Goal: Transaction & Acquisition: Purchase product/service

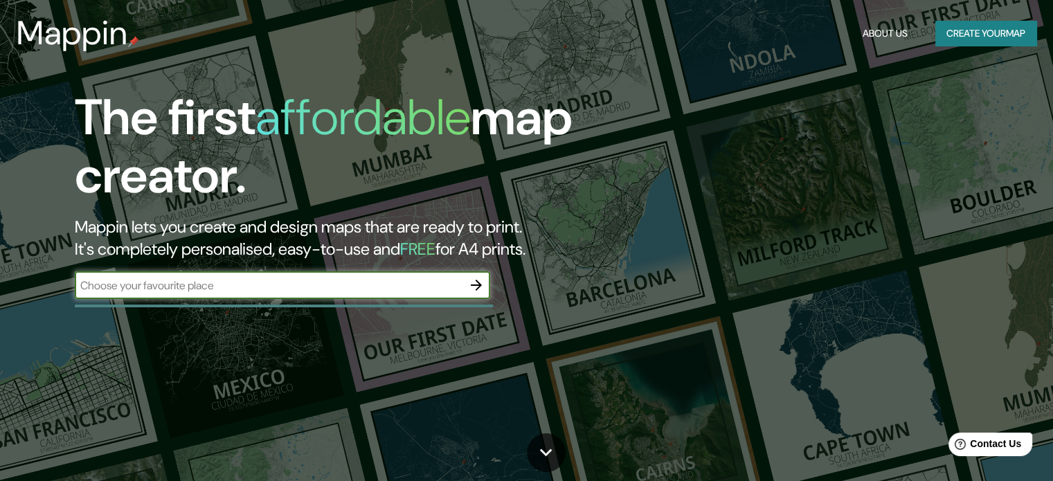
click at [292, 288] on input "text" at bounding box center [269, 286] width 388 height 16
type input "A.H. [GEOGRAPHIC_DATA]"
click at [471, 285] on icon "button" at bounding box center [476, 285] width 17 height 17
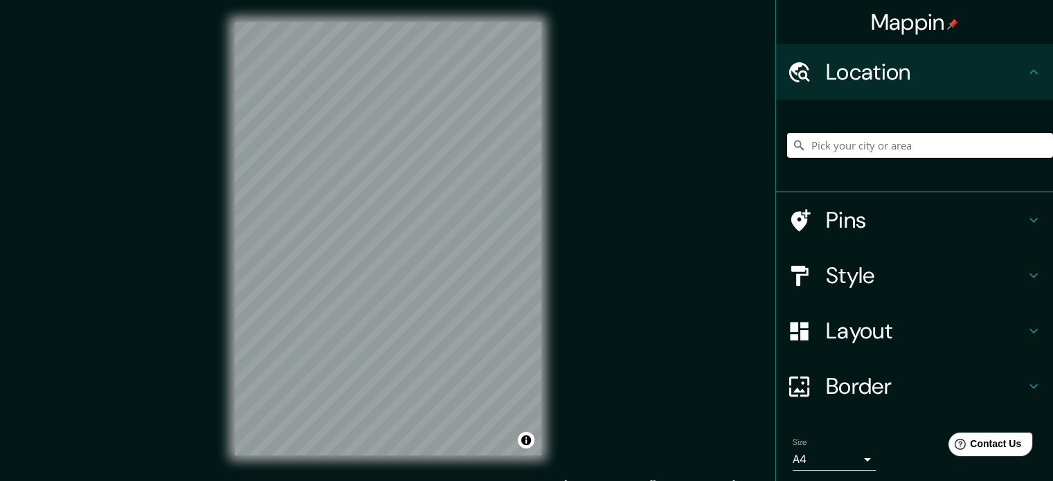
click at [892, 149] on input "Pick your city or area" at bounding box center [920, 145] width 266 height 25
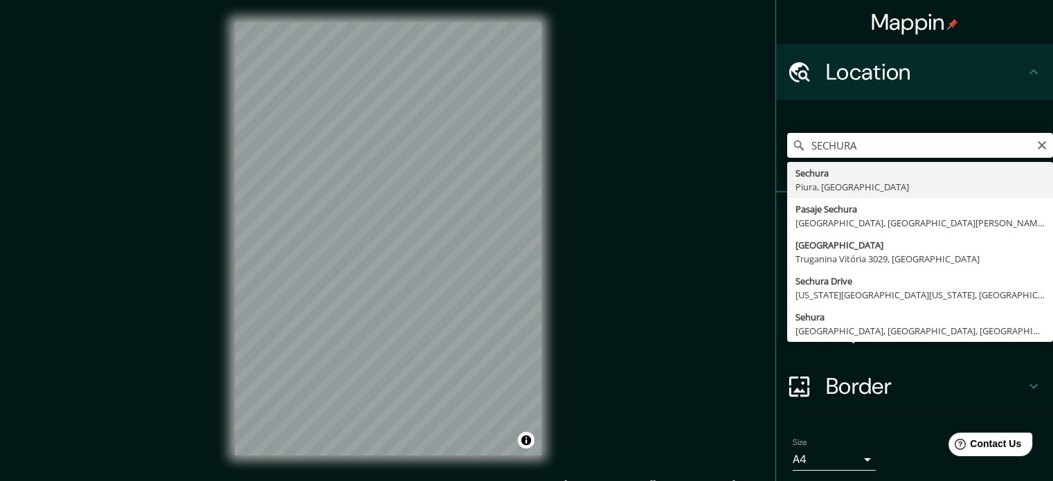
drag, startPoint x: 890, startPoint y: 143, endPoint x: 665, endPoint y: 131, distance: 225.3
click at [665, 131] on div "Mappin Location [GEOGRAPHIC_DATA] [GEOGRAPHIC_DATA], [GEOGRAPHIC_DATA] [GEOGRAP…" at bounding box center [526, 250] width 1053 height 500
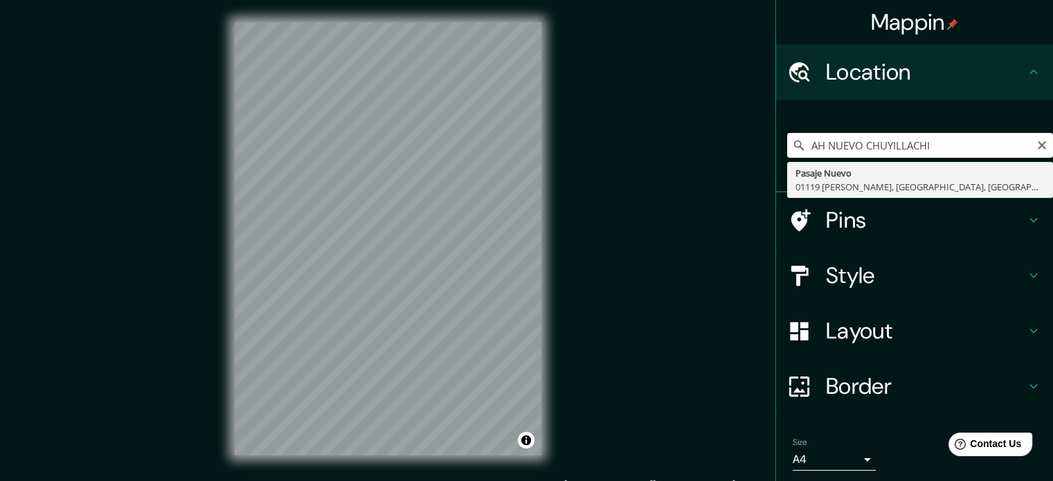
drag, startPoint x: 946, startPoint y: 143, endPoint x: 738, endPoint y: 143, distance: 208.4
click at [738, 143] on div "Mappin Location AH [GEOGRAPHIC_DATA] [GEOGRAPHIC_DATA] 01119 [PERSON_NAME], [GE…" at bounding box center [526, 250] width 1053 height 500
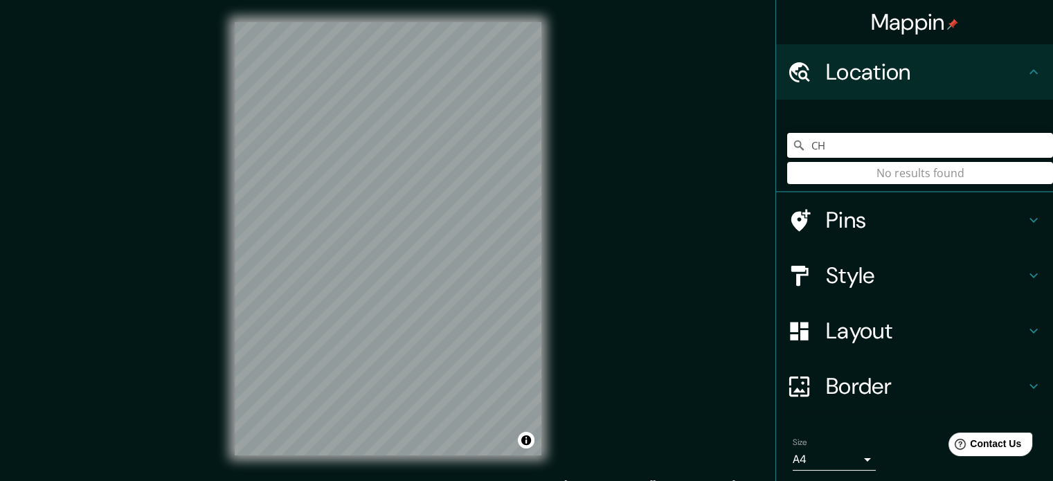
type input "C"
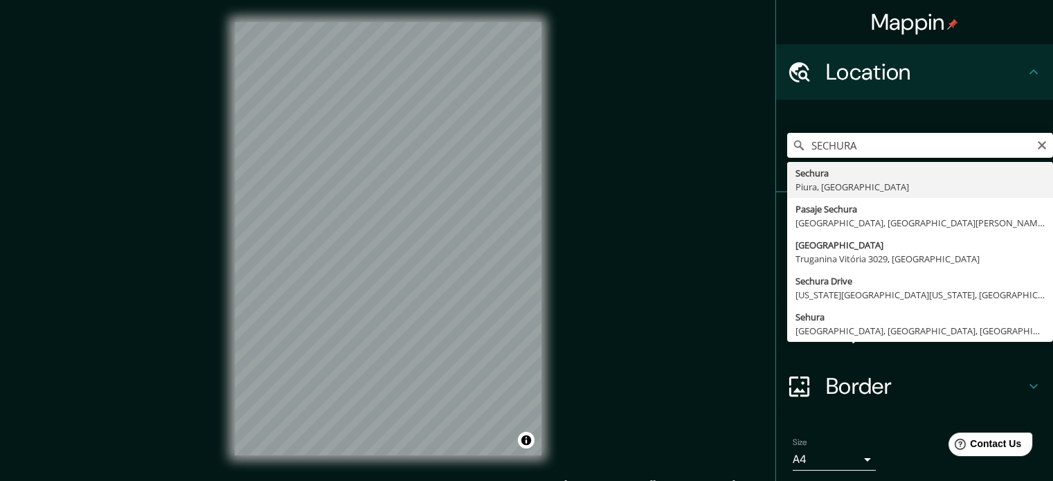
type input "Sechura, [GEOGRAPHIC_DATA], [GEOGRAPHIC_DATA]"
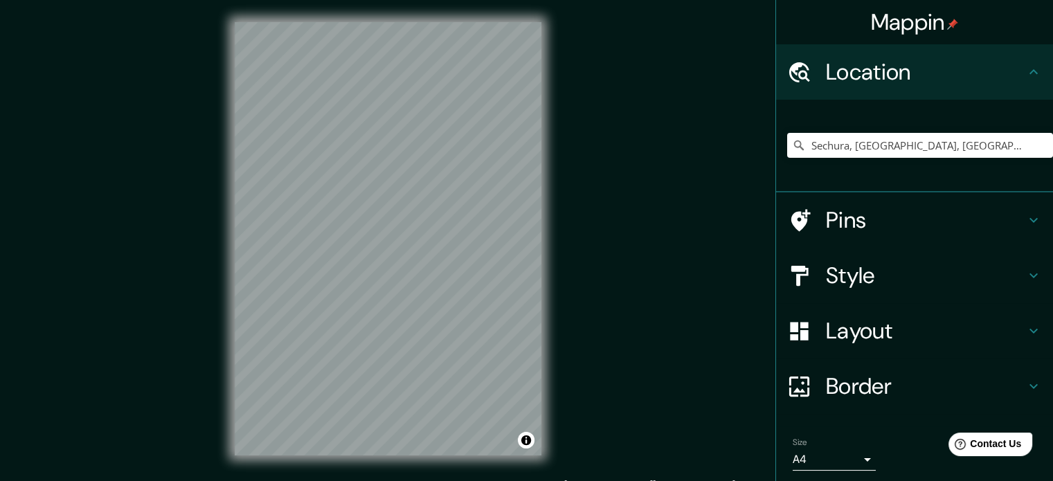
click at [595, 153] on div "Mappin Location [GEOGRAPHIC_DATA], [GEOGRAPHIC_DATA], [GEOGRAPHIC_DATA] Pins St…" at bounding box center [526, 250] width 1053 height 500
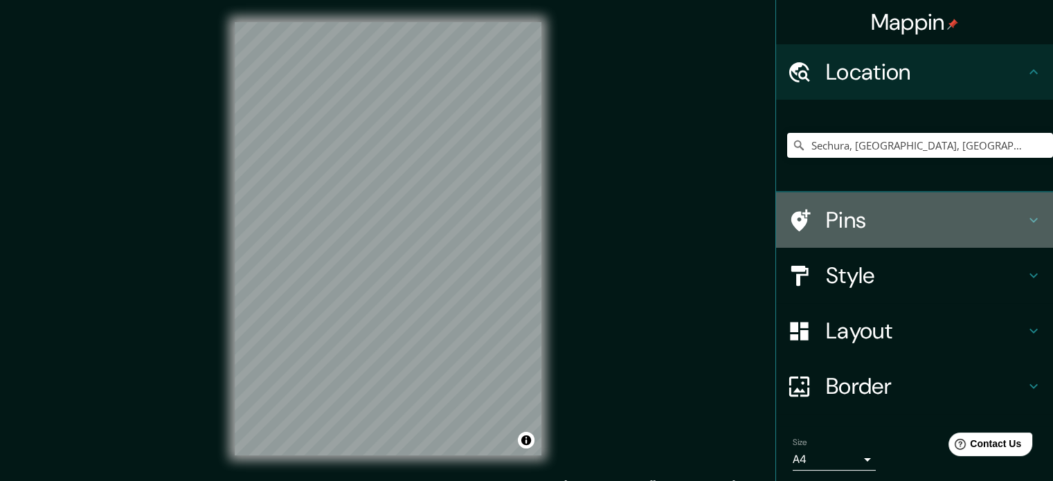
click at [874, 213] on h4 "Pins" at bounding box center [925, 220] width 199 height 28
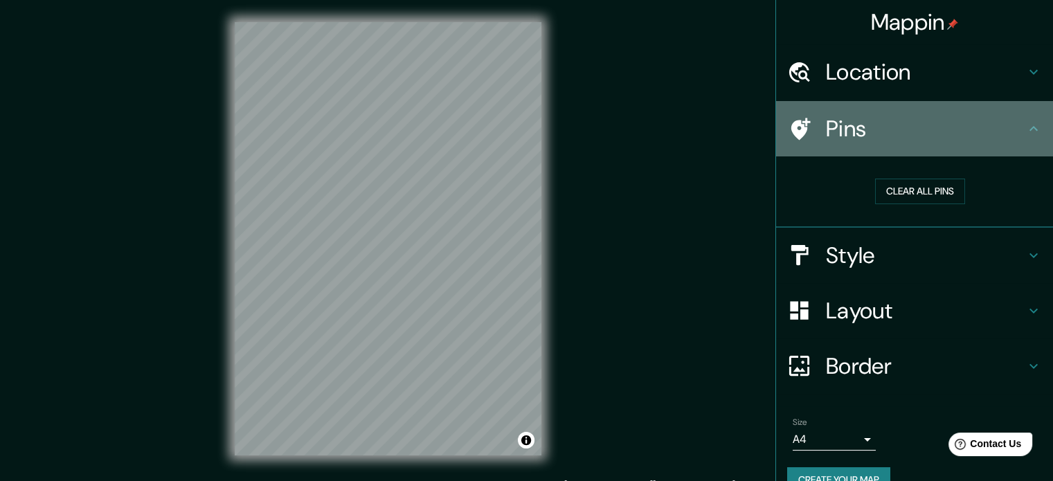
click at [828, 132] on h4 "Pins" at bounding box center [925, 129] width 199 height 28
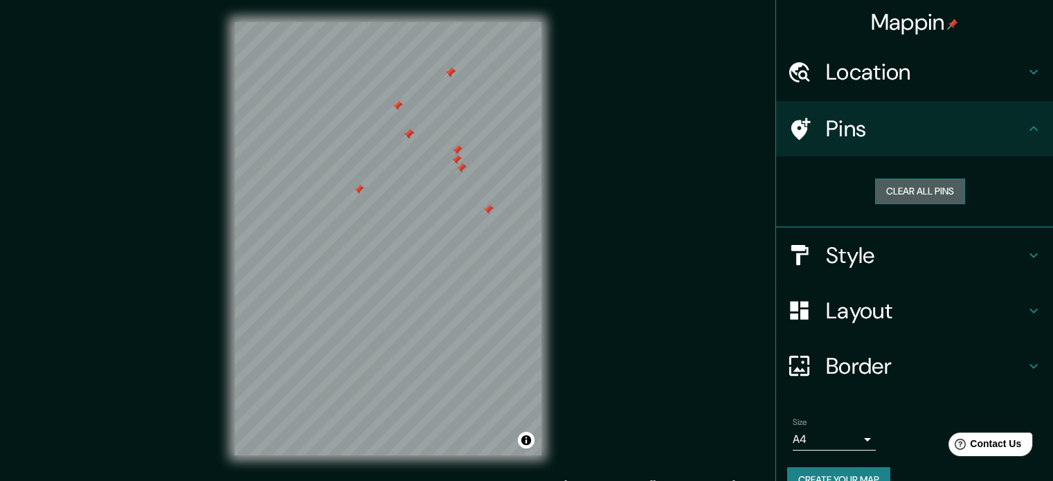
click at [931, 191] on button "Clear all pins" at bounding box center [920, 192] width 90 height 26
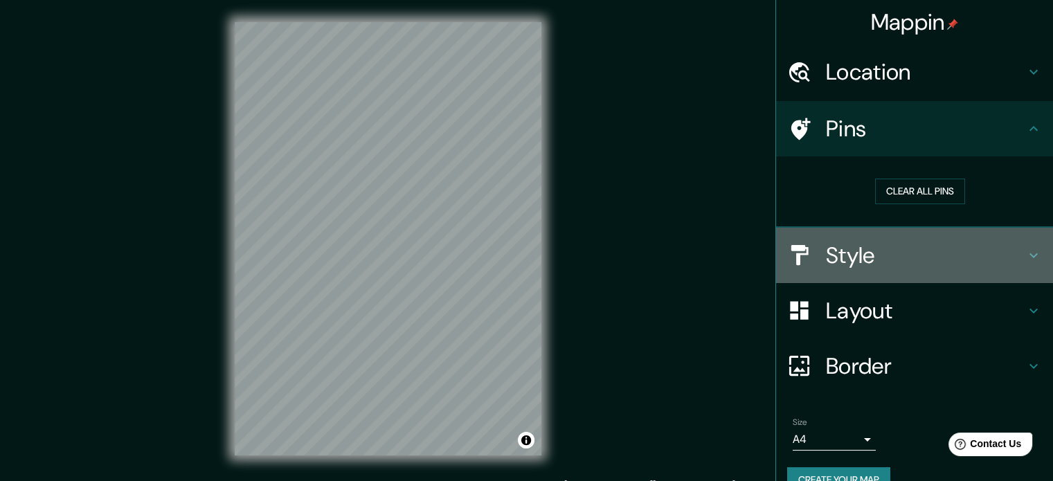
click at [864, 268] on h4 "Style" at bounding box center [925, 256] width 199 height 28
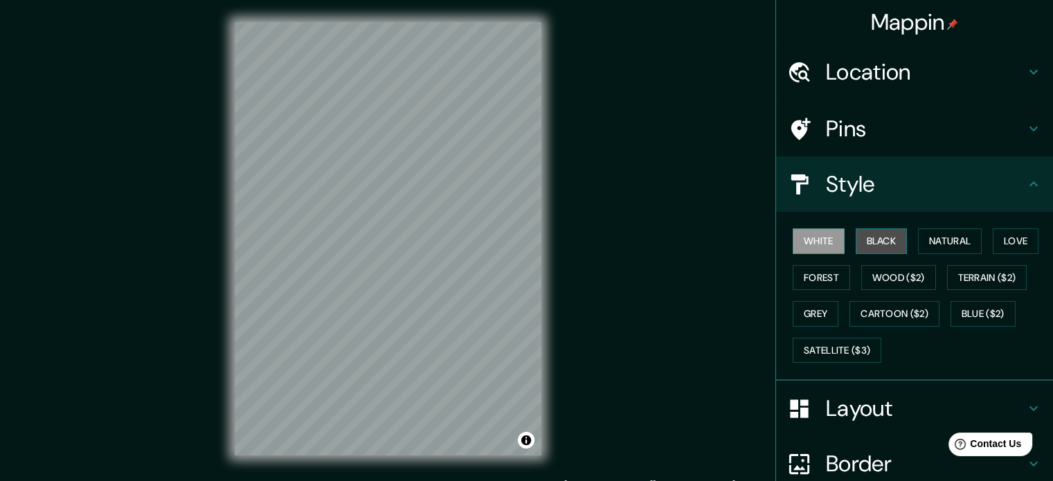
click at [867, 233] on button "Black" at bounding box center [882, 241] width 52 height 26
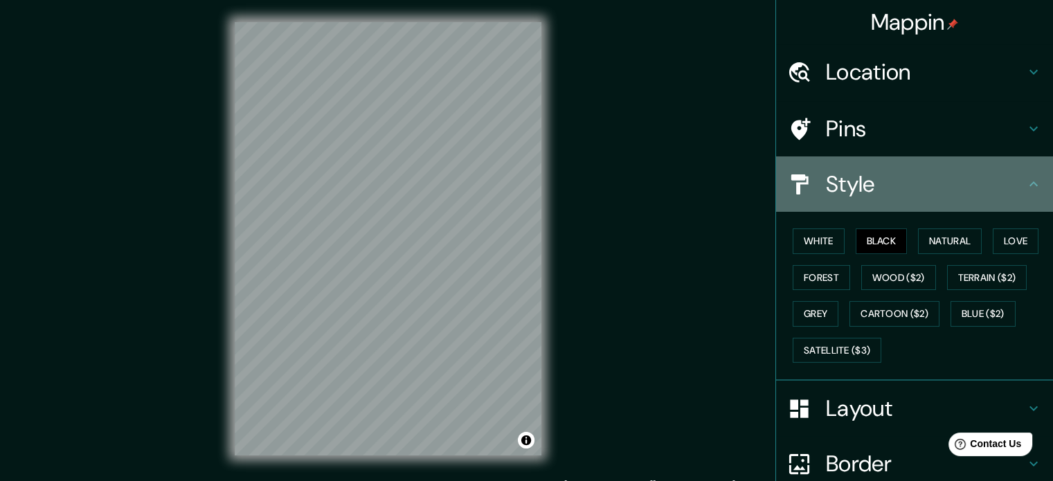
click at [1029, 182] on icon at bounding box center [1033, 183] width 8 height 5
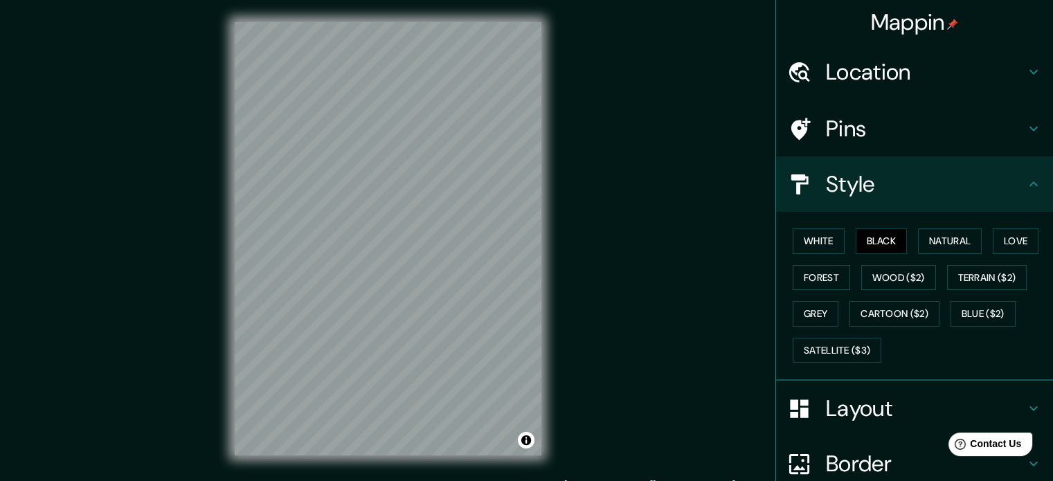
click at [942, 390] on div "Layout" at bounding box center [914, 408] width 277 height 55
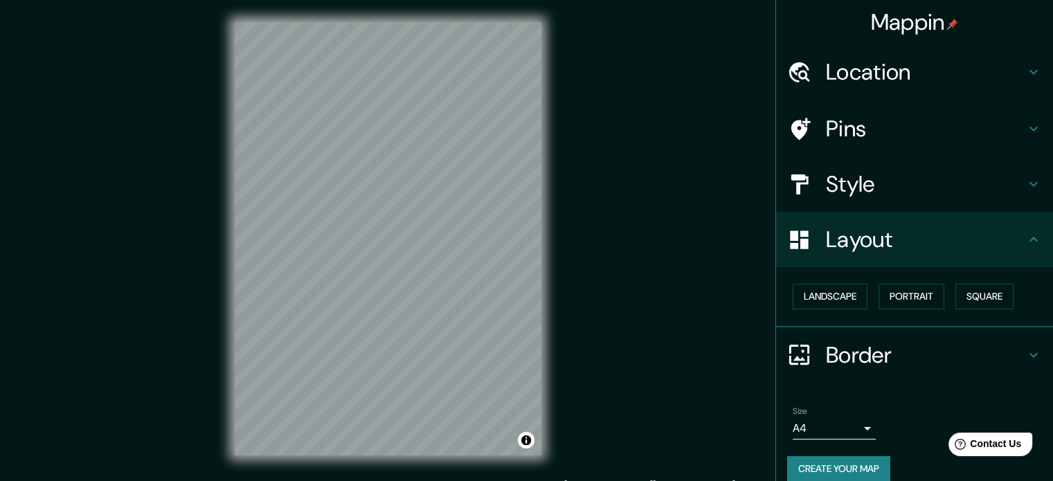
click at [883, 351] on h4 "Border" at bounding box center [925, 355] width 199 height 28
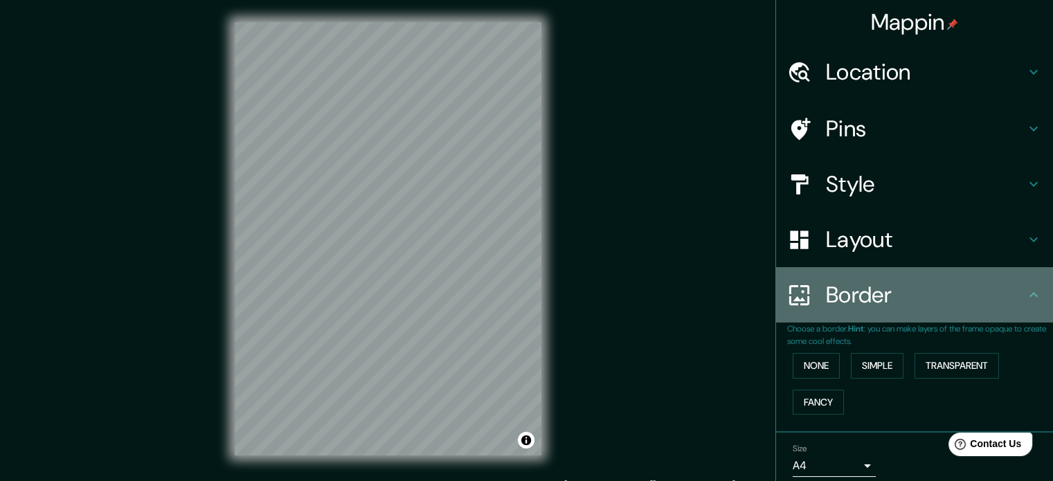
click at [912, 307] on h4 "Border" at bounding box center [925, 295] width 199 height 28
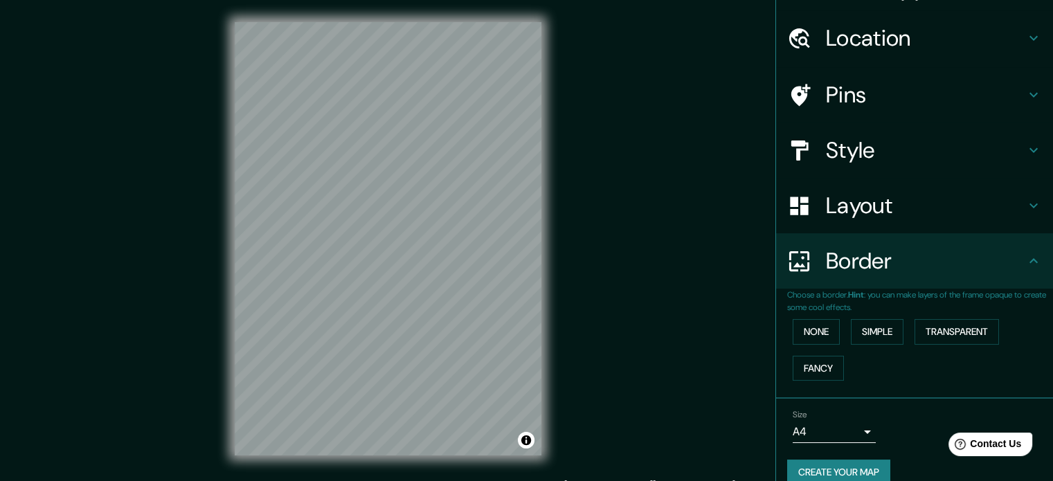
scroll to position [53, 0]
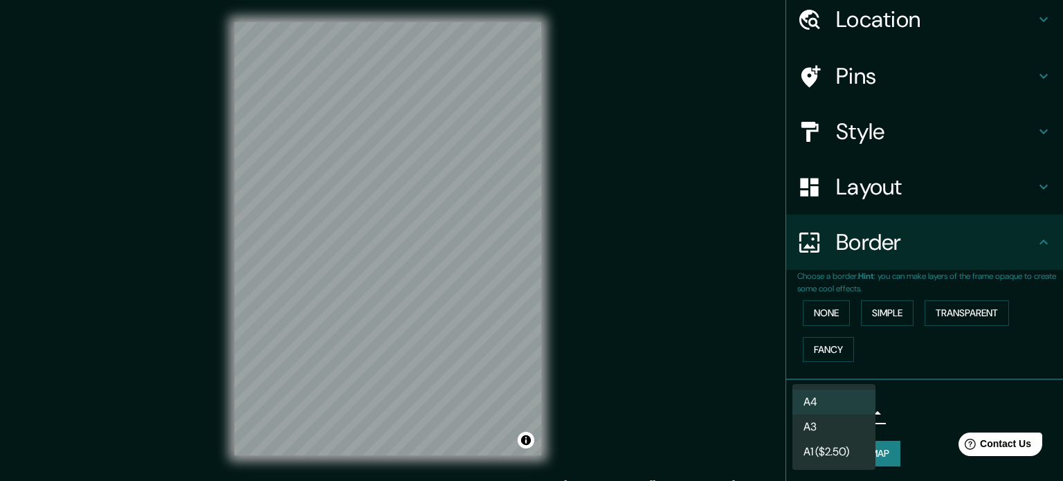
click at [856, 412] on body "Mappin Location [GEOGRAPHIC_DATA], [GEOGRAPHIC_DATA], [GEOGRAPHIC_DATA] Pins St…" at bounding box center [531, 240] width 1063 height 481
click at [811, 431] on li "A3" at bounding box center [834, 427] width 83 height 25
type input "a4"
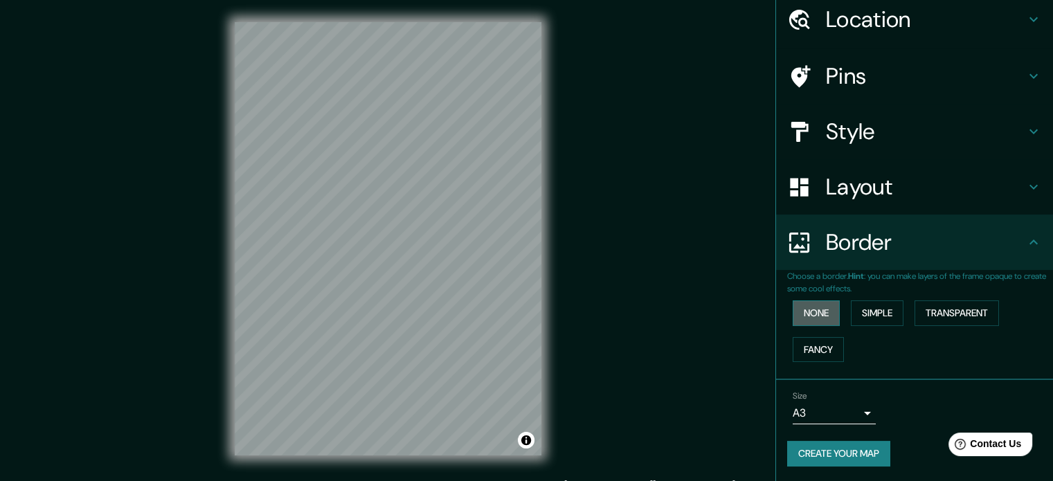
click at [812, 309] on button "None" at bounding box center [816, 313] width 47 height 26
click at [1025, 242] on icon at bounding box center [1033, 242] width 17 height 17
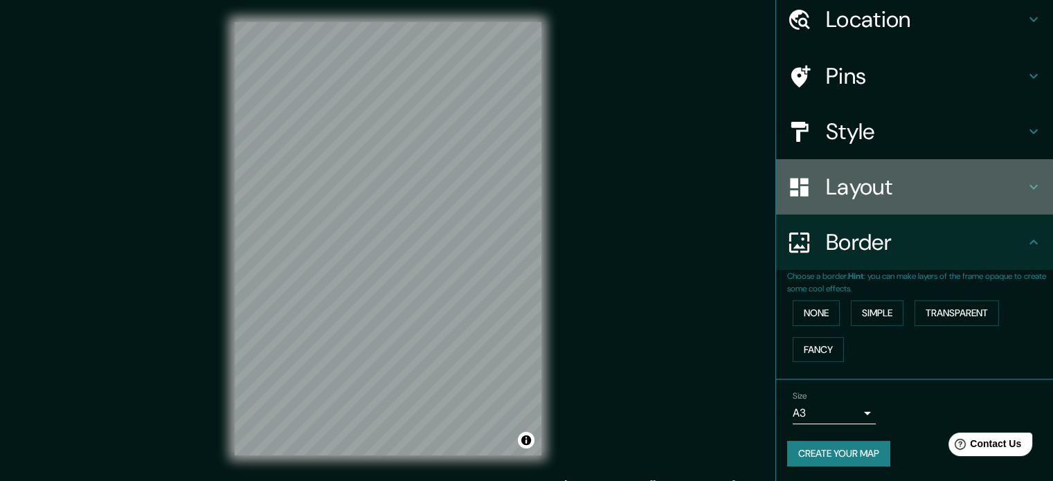
click at [1025, 188] on icon at bounding box center [1033, 187] width 17 height 17
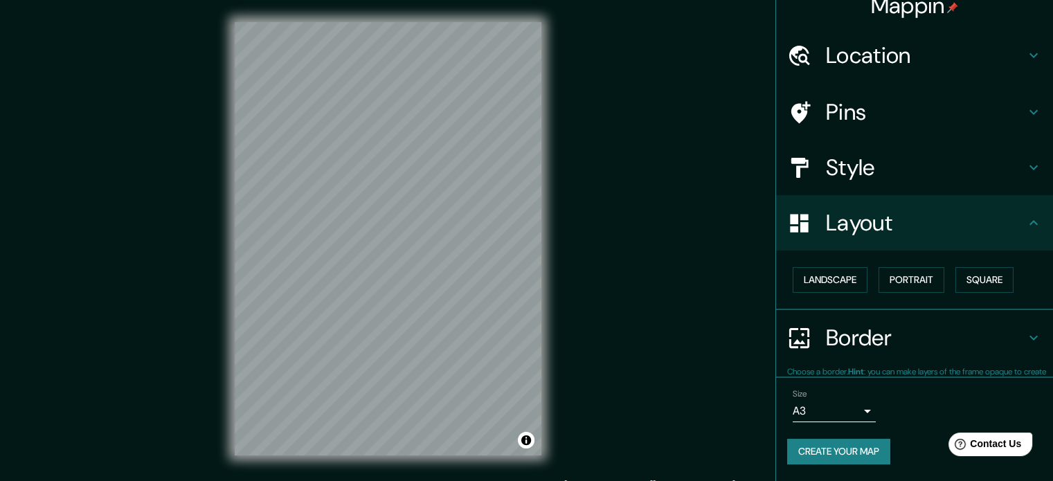
scroll to position [15, 0]
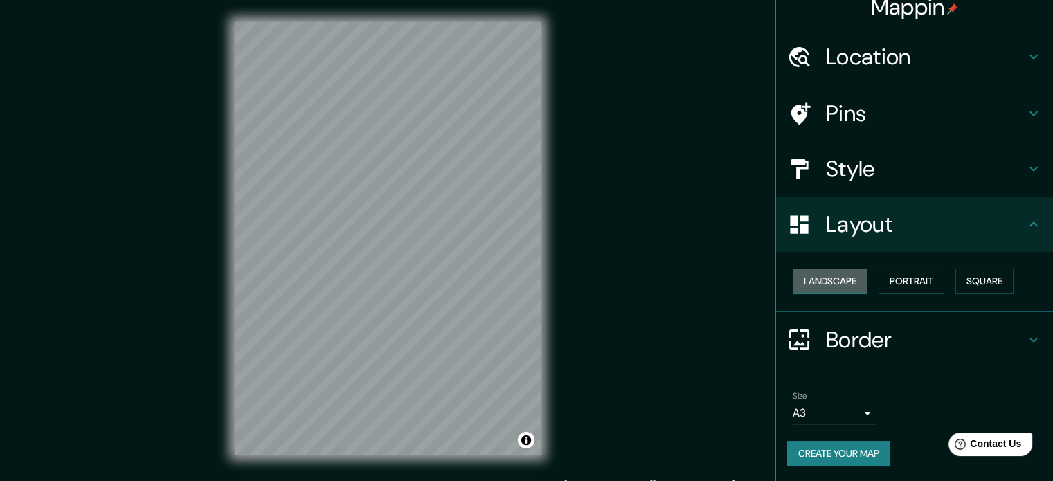
click at [848, 282] on button "Landscape" at bounding box center [830, 282] width 75 height 26
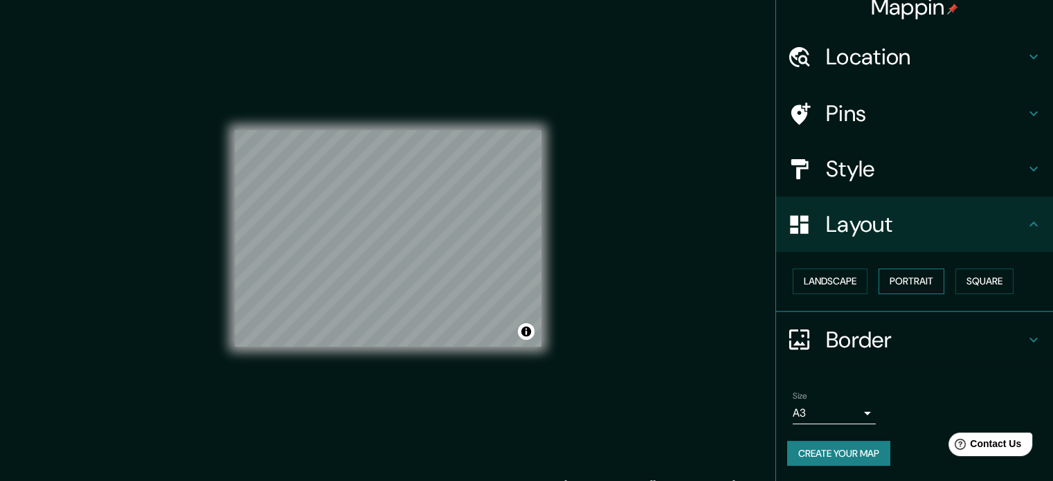
click at [910, 280] on button "Portrait" at bounding box center [912, 282] width 66 height 26
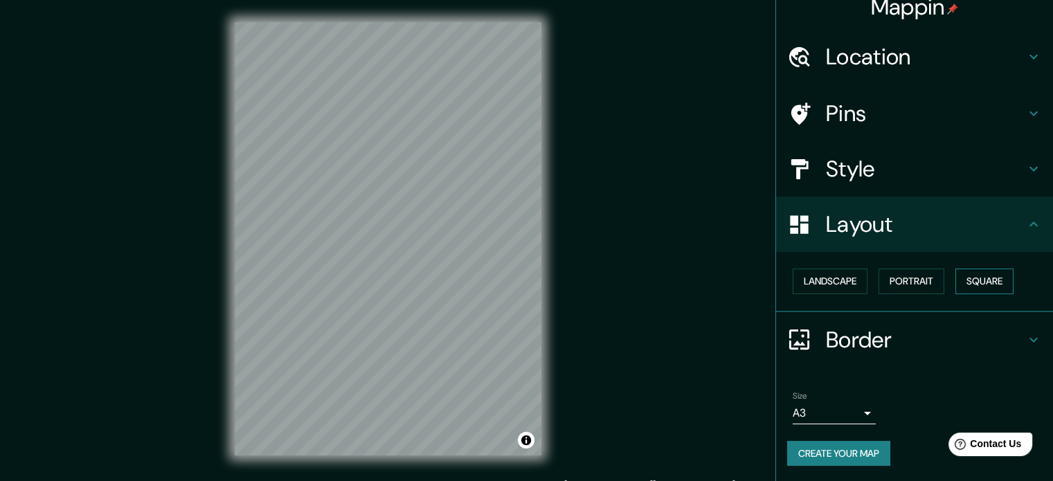
click at [987, 278] on button "Square" at bounding box center [984, 282] width 58 height 26
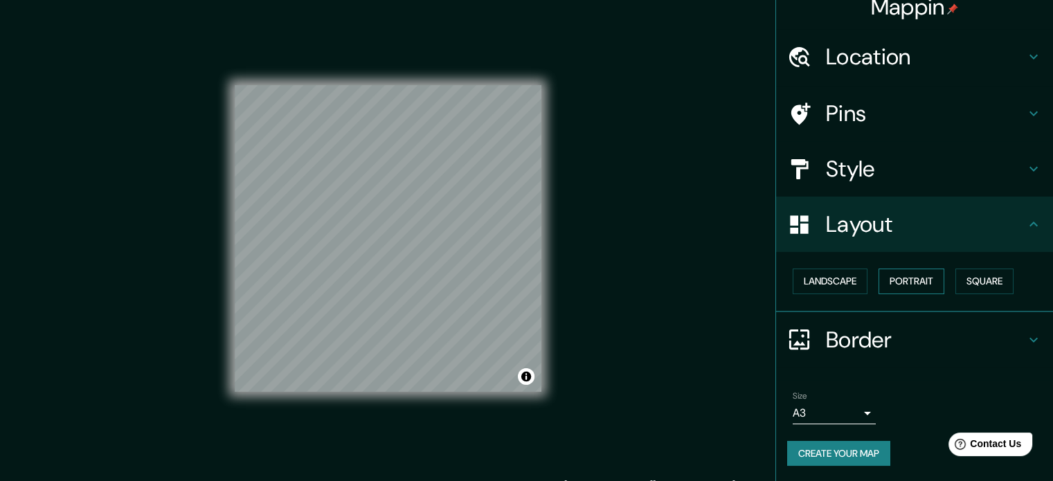
click at [916, 276] on button "Portrait" at bounding box center [912, 282] width 66 height 26
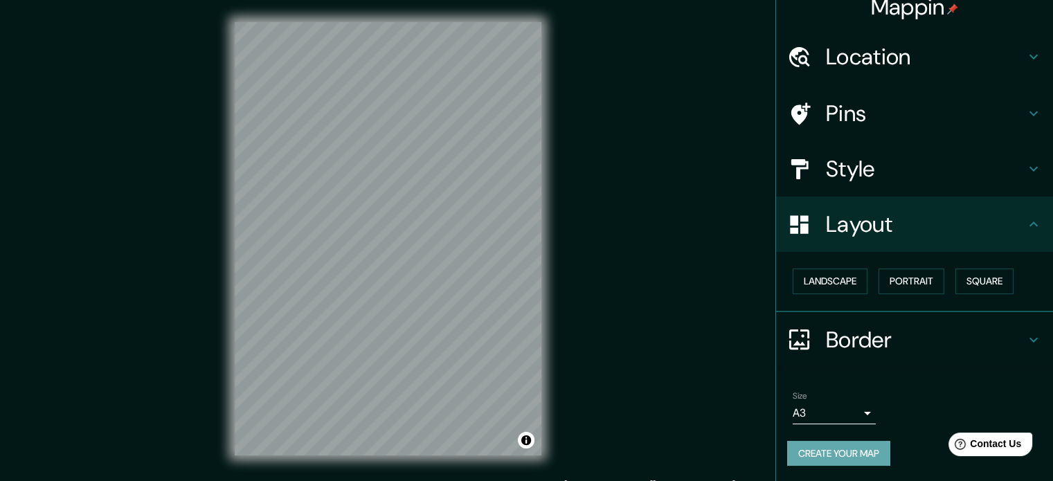
click at [848, 453] on button "Create your map" at bounding box center [838, 454] width 103 height 26
click at [867, 452] on button "Create your map" at bounding box center [838, 454] width 103 height 26
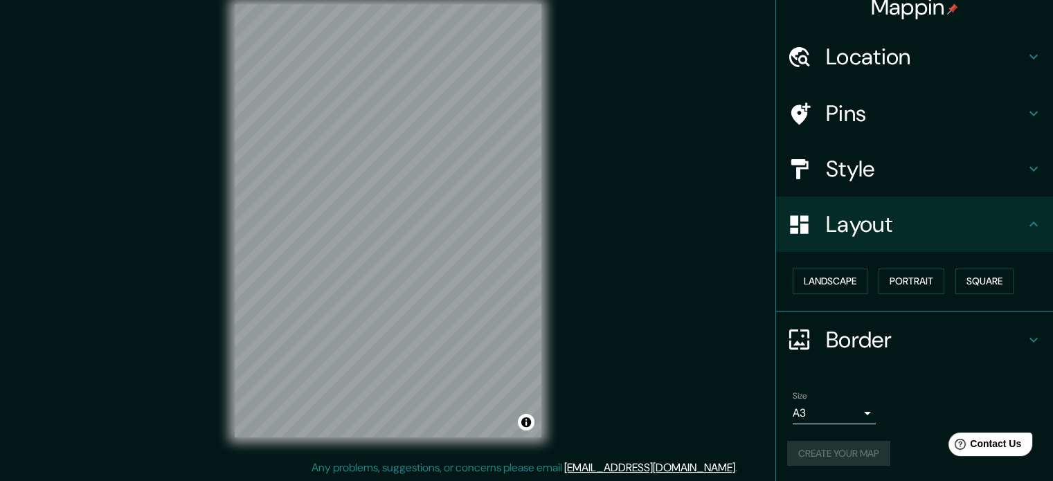
scroll to position [0, 0]
